Goal: Check status: Check status

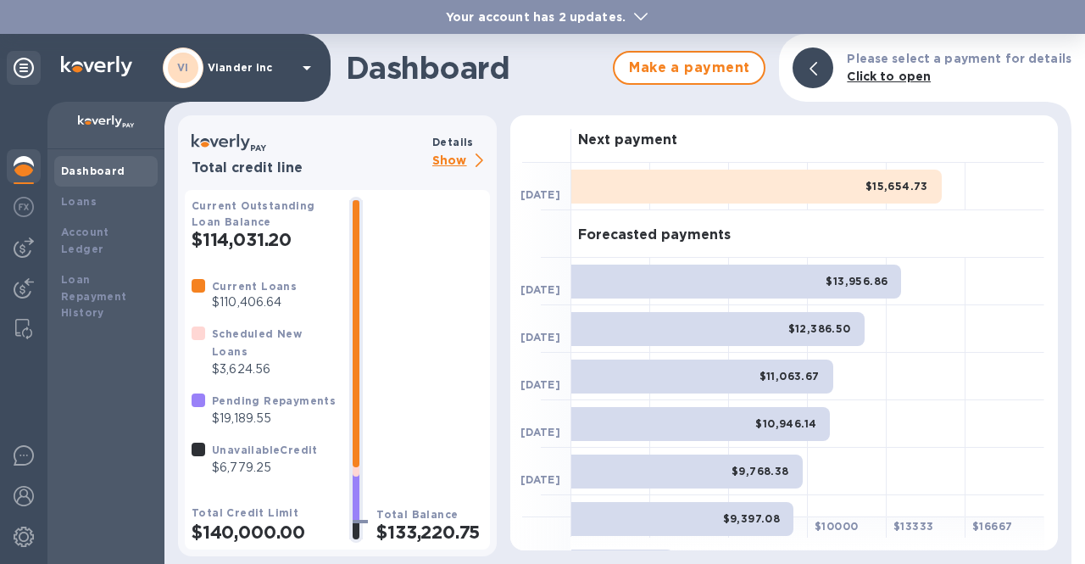
click at [456, 154] on p "Show" at bounding box center [461, 161] width 58 height 21
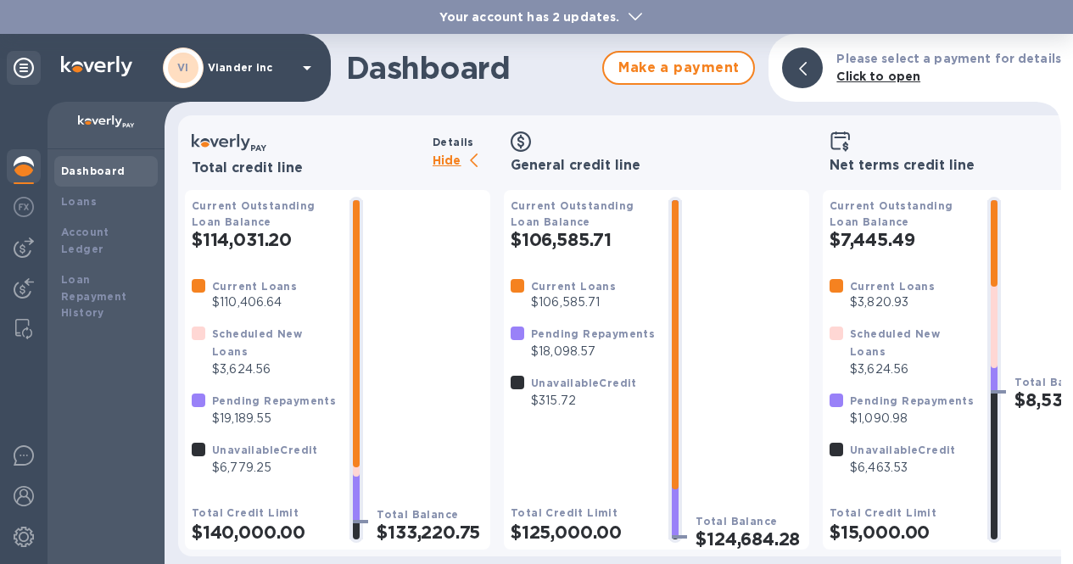
scroll to position [13, 0]
click at [442, 151] on p "Hide" at bounding box center [461, 161] width 58 height 21
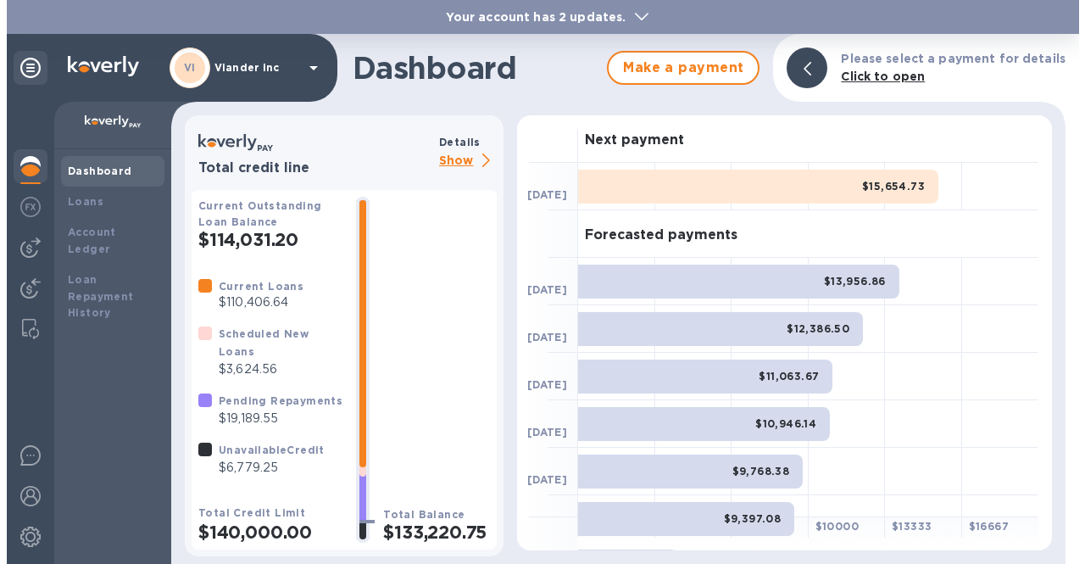
scroll to position [0, 0]
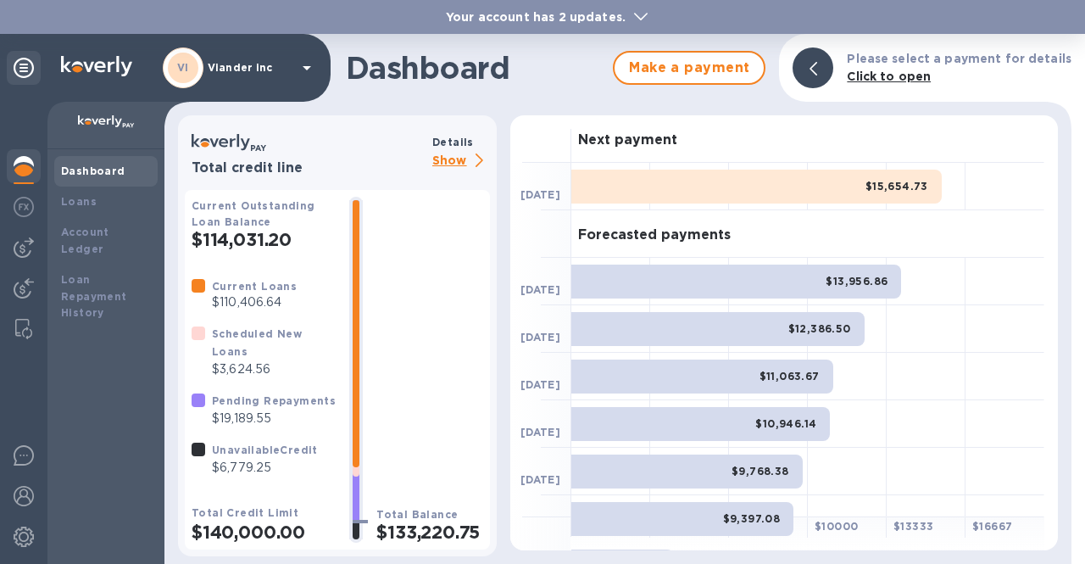
click at [307, 69] on icon at bounding box center [307, 68] width 8 height 4
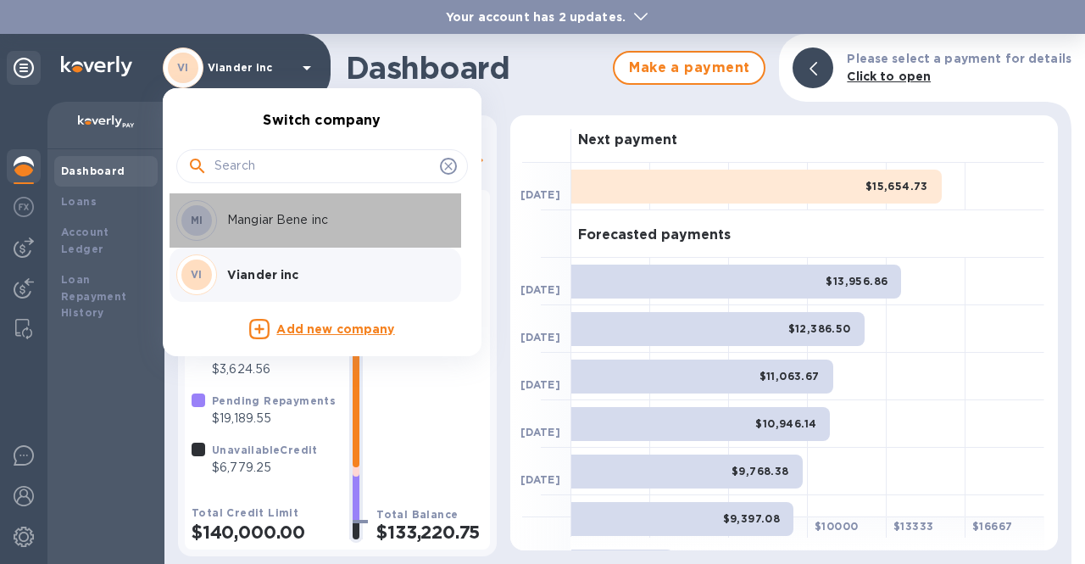
click at [269, 226] on p "Mangiar Bene inc" at bounding box center [334, 220] width 214 height 18
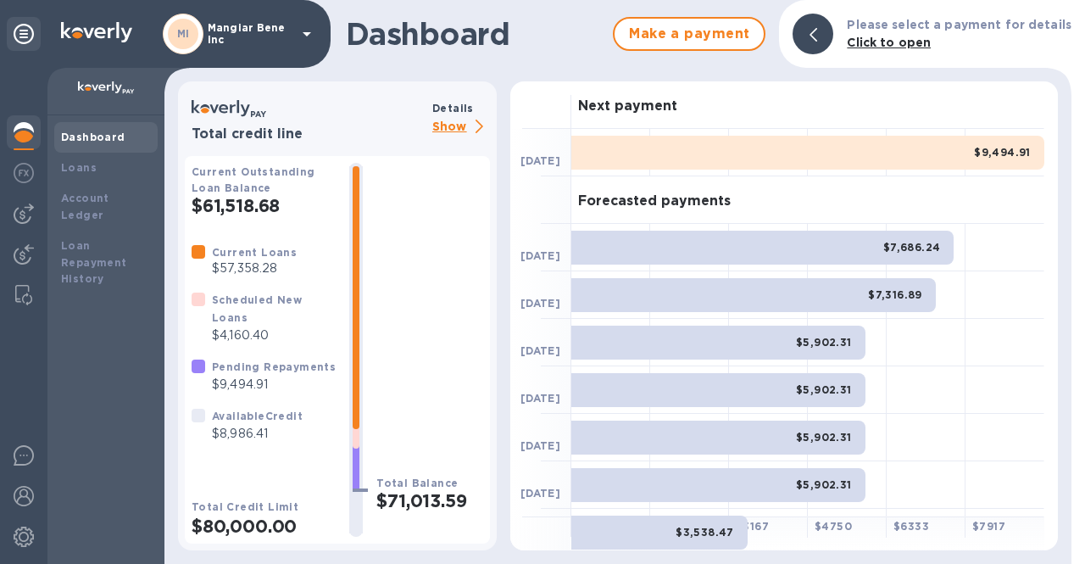
click at [438, 124] on p "Show" at bounding box center [461, 127] width 58 height 21
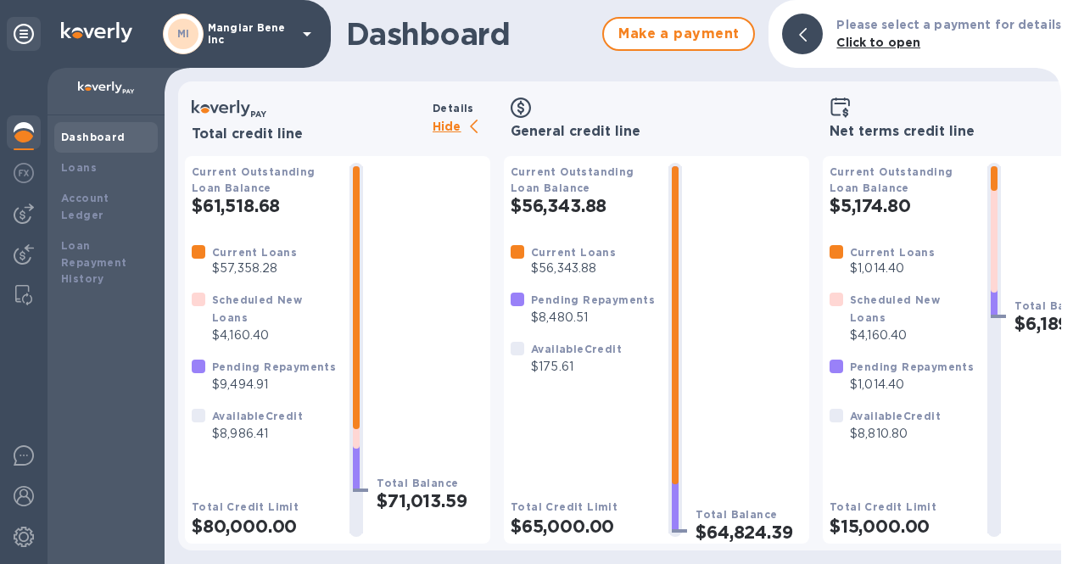
click at [303, 28] on icon at bounding box center [307, 34] width 20 height 20
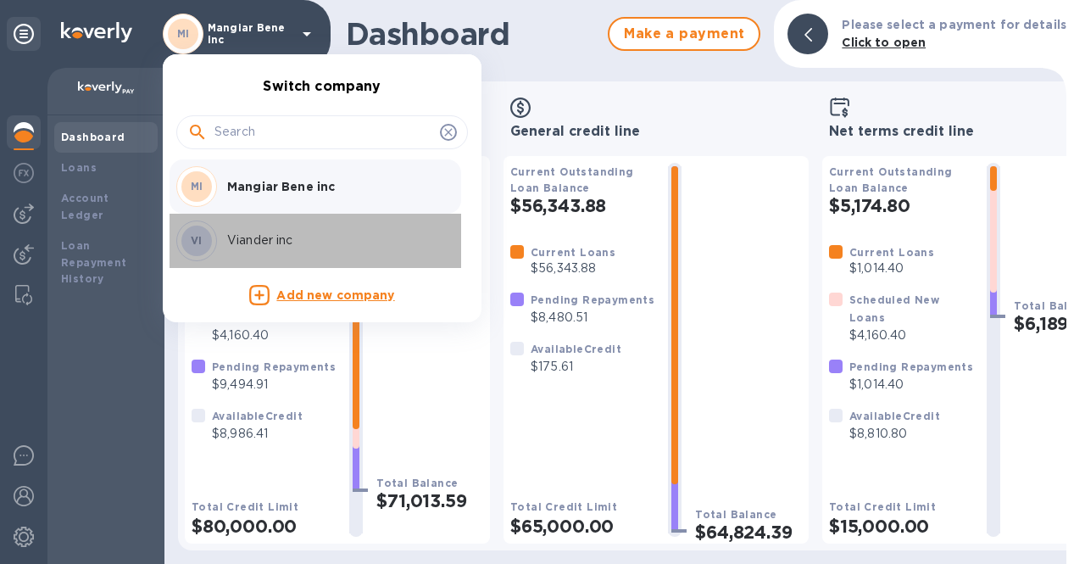
click at [251, 238] on p "Viander inc" at bounding box center [334, 240] width 214 height 18
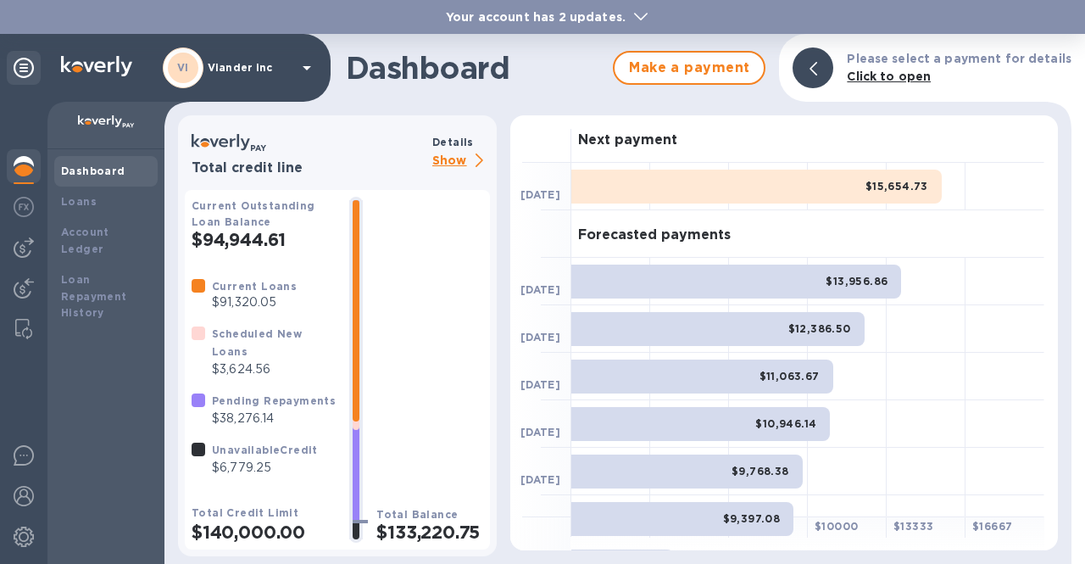
click at [463, 159] on p "Show" at bounding box center [461, 161] width 58 height 21
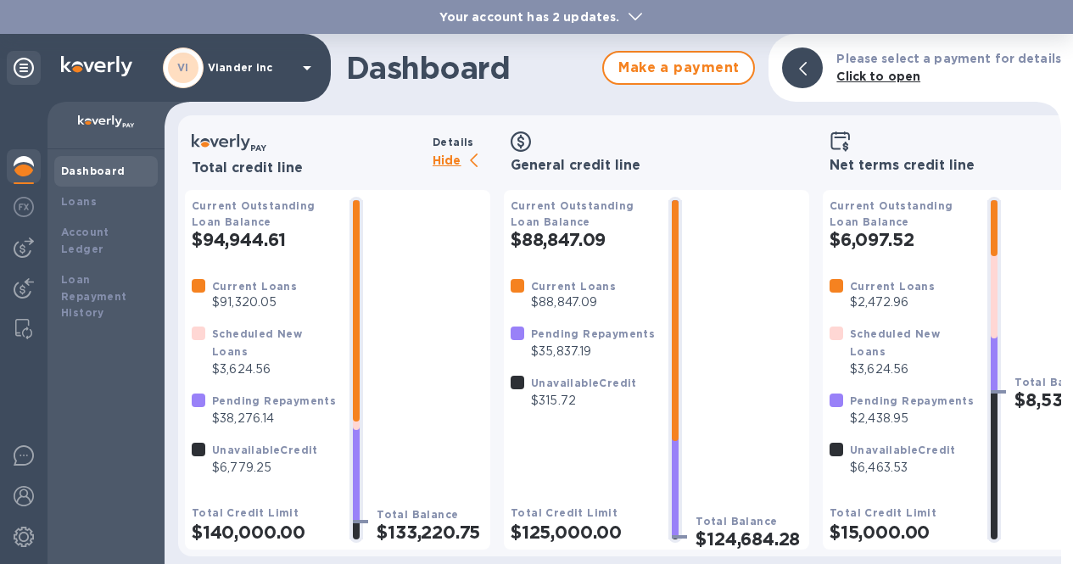
click at [437, 160] on p "Hide" at bounding box center [461, 161] width 58 height 21
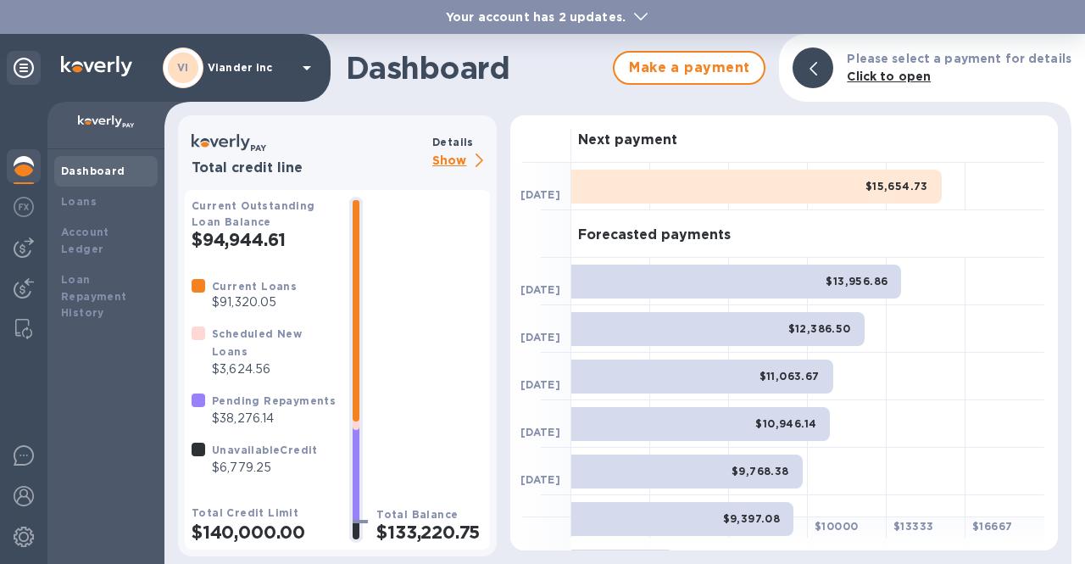
click at [305, 70] on icon at bounding box center [307, 68] width 20 height 20
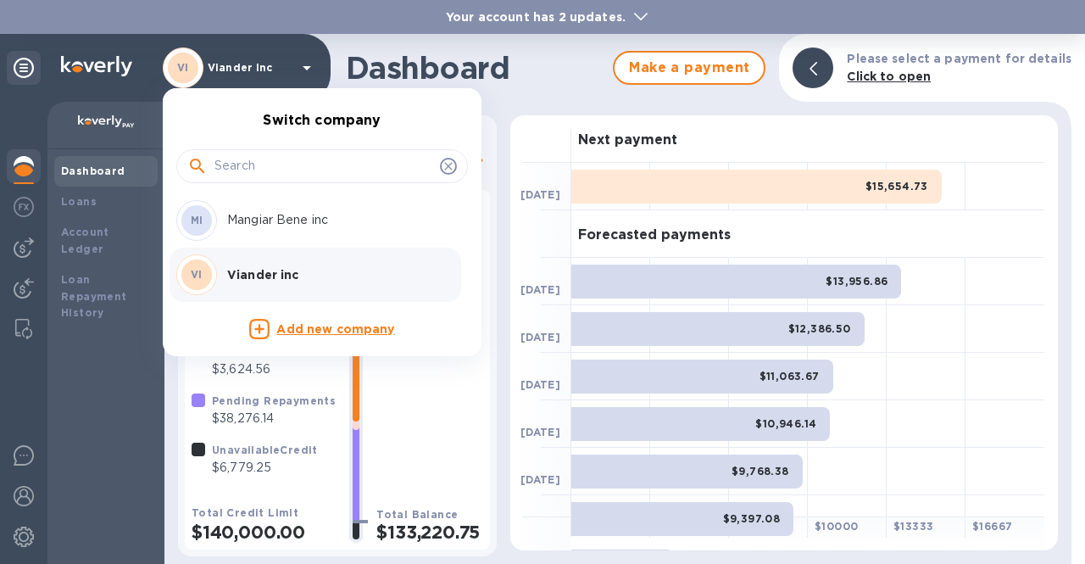
click at [271, 226] on p "Mangiar Bene inc" at bounding box center [334, 220] width 214 height 18
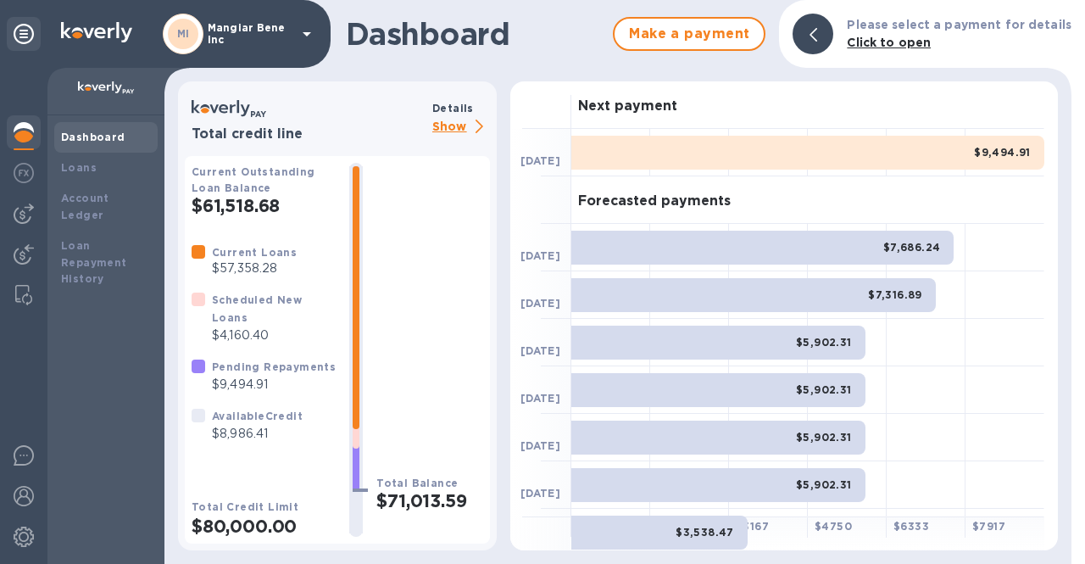
click at [443, 124] on p "Show" at bounding box center [461, 127] width 58 height 21
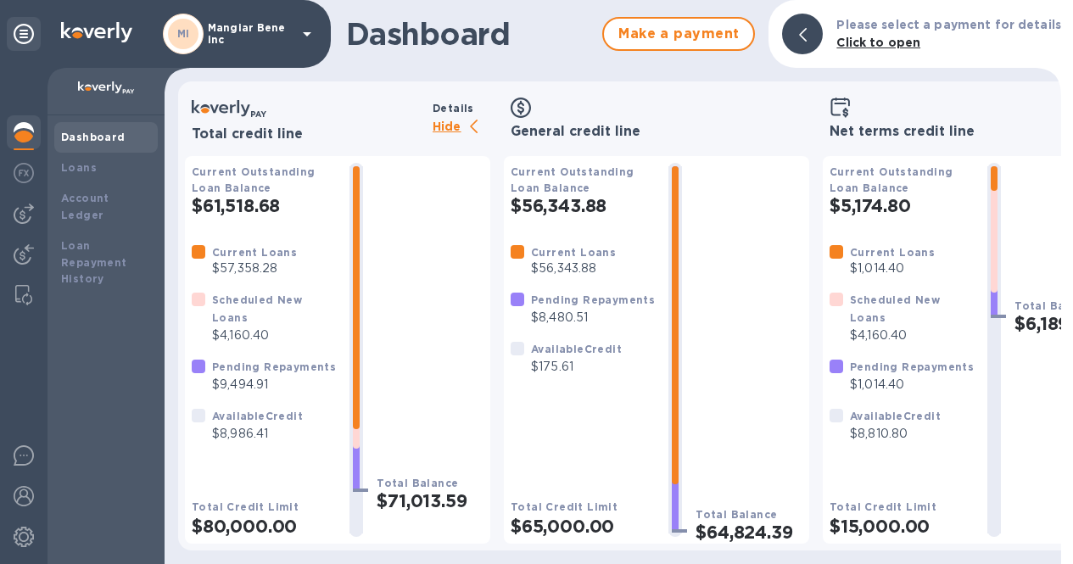
click at [443, 124] on p "Hide" at bounding box center [461, 127] width 58 height 21
